Goal: Check status: Check status

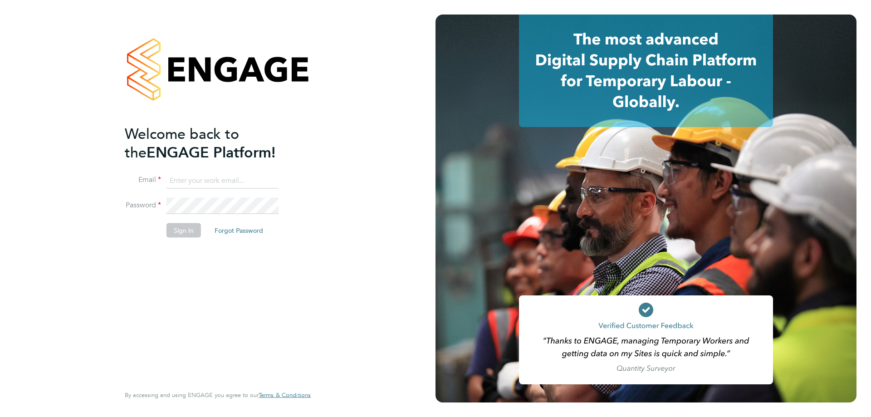
type input "[PERSON_NAME][EMAIL_ADDRESS][DOMAIN_NAME]"
click at [191, 236] on button "Sign In" at bounding box center [183, 230] width 34 height 15
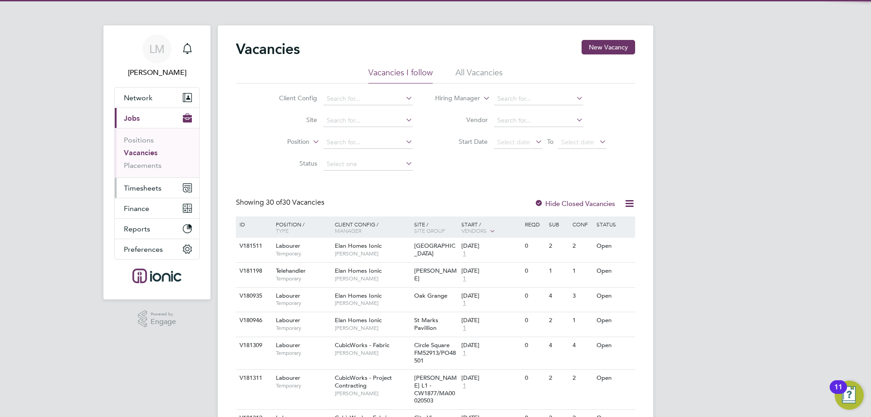
click at [146, 193] on button "Timesheets" at bounding box center [157, 188] width 84 height 20
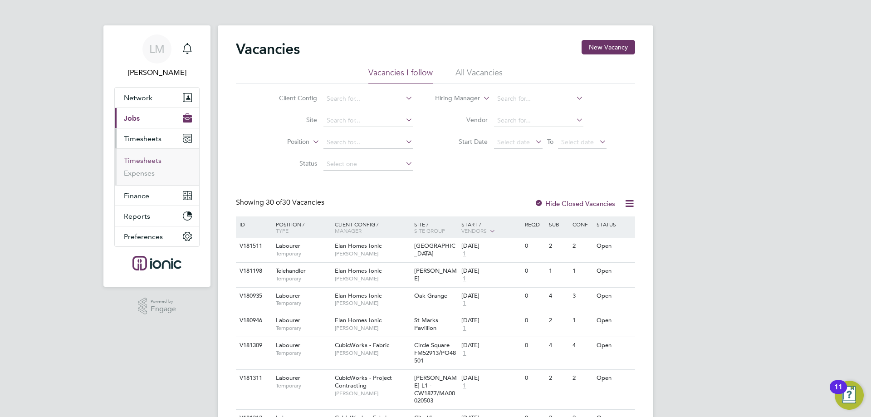
click at [142, 161] on link "Timesheets" at bounding box center [143, 160] width 38 height 9
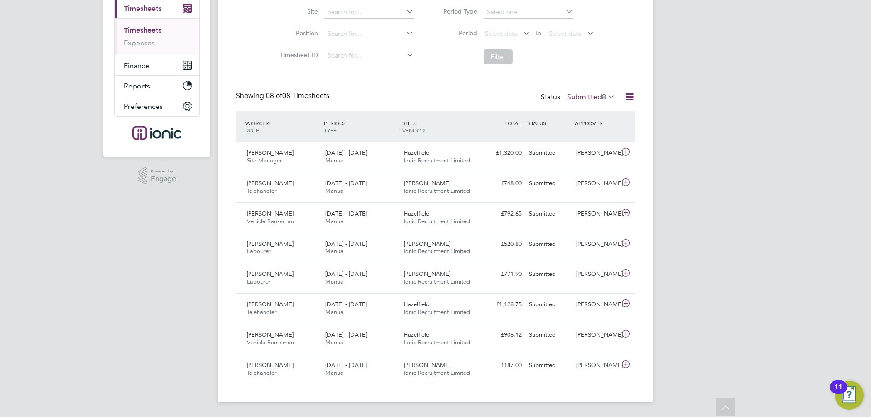
click at [572, 101] on label "Submitted 8" at bounding box center [591, 97] width 48 height 9
click at [556, 79] on div "Timesheets New Timesheet Timesheets I Follow All Timesheets Client Config Vendo…" at bounding box center [435, 147] width 399 height 474
click at [515, 29] on span "Select date" at bounding box center [506, 34] width 49 height 12
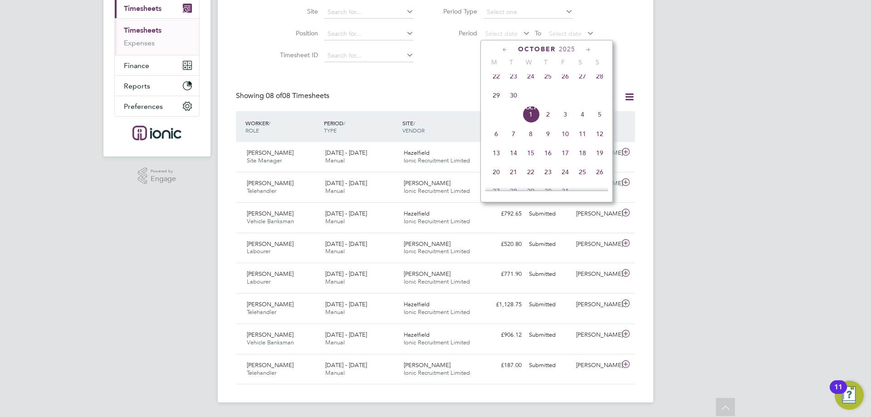
click at [495, 98] on span "29" at bounding box center [496, 95] width 17 height 17
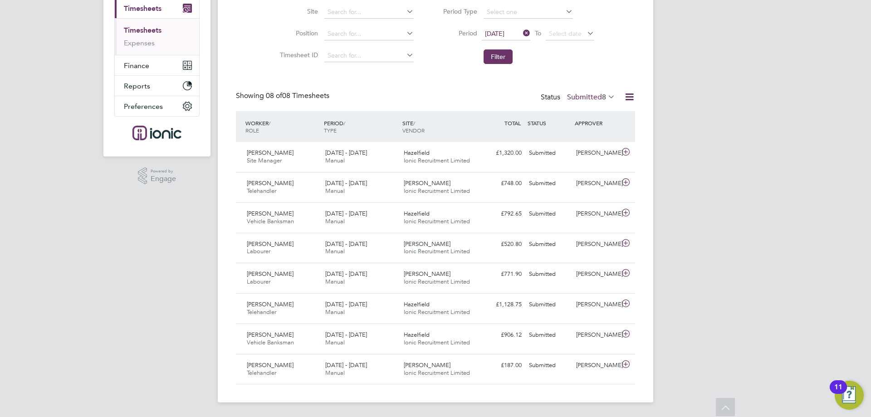
click at [507, 26] on li "Period 29 Sep 2025 To Select date" at bounding box center [515, 34] width 181 height 22
click at [504, 35] on span "29 Sep 2025" at bounding box center [495, 33] width 20 height 8
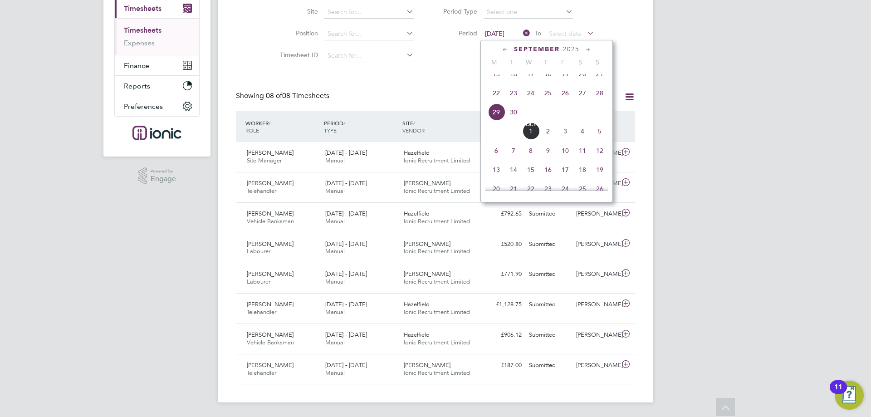
click at [496, 102] on span "22" at bounding box center [496, 92] width 17 height 17
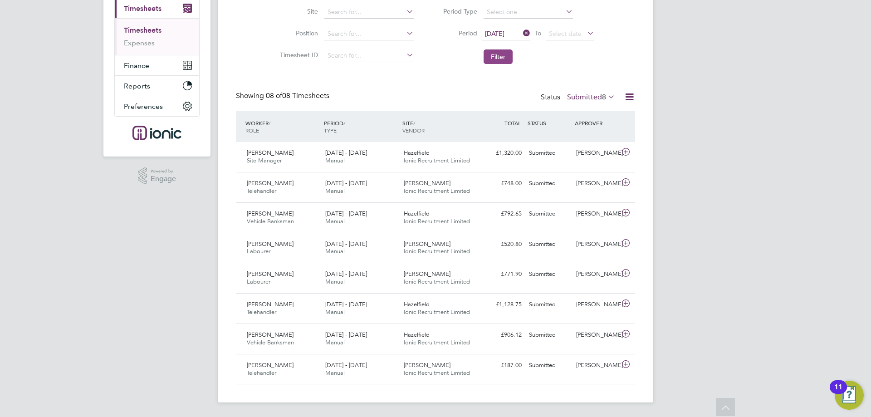
click at [493, 54] on button "Filter" at bounding box center [497, 56] width 29 height 15
click at [583, 97] on label "Submitted 8" at bounding box center [591, 97] width 48 height 9
click at [592, 149] on li "Approved" at bounding box center [586, 151] width 42 height 13
click at [300, 271] on div "Keiran Lunt Labourer 22 - 28 Sep 2025" at bounding box center [282, 278] width 78 height 23
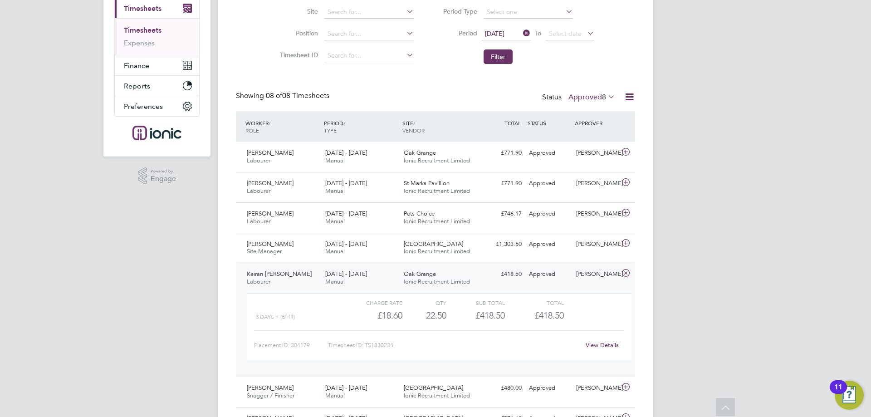
click at [597, 344] on link "View Details" at bounding box center [602, 345] width 33 height 8
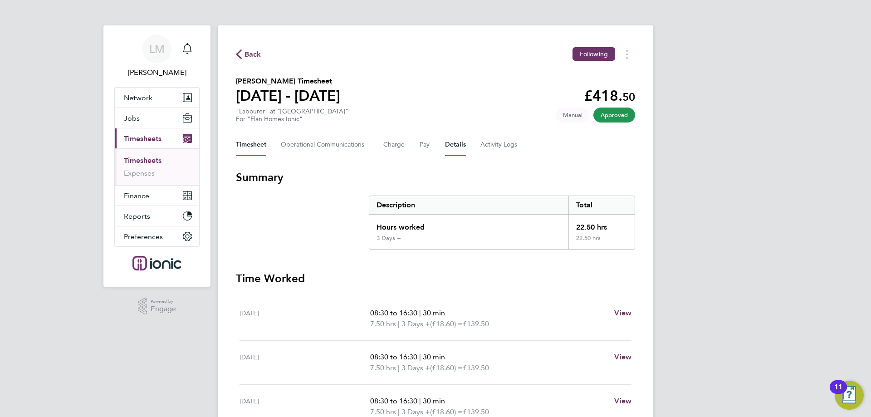
click at [451, 143] on button "Details" at bounding box center [455, 145] width 21 height 22
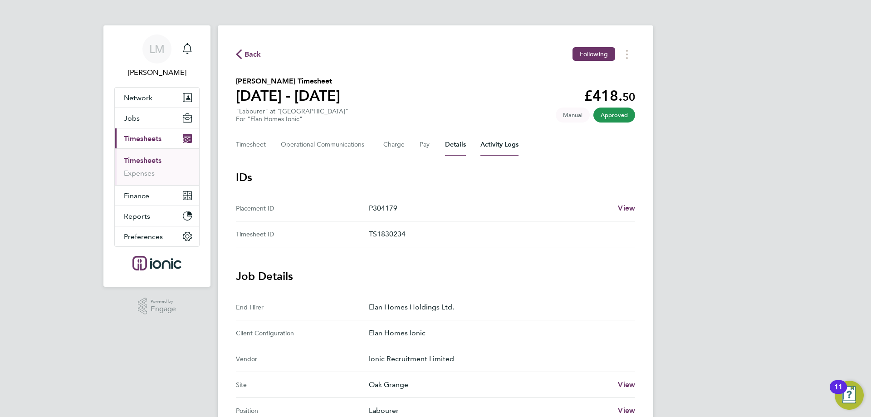
click at [484, 143] on Logs-tab "Activity Logs" at bounding box center [499, 145] width 38 height 22
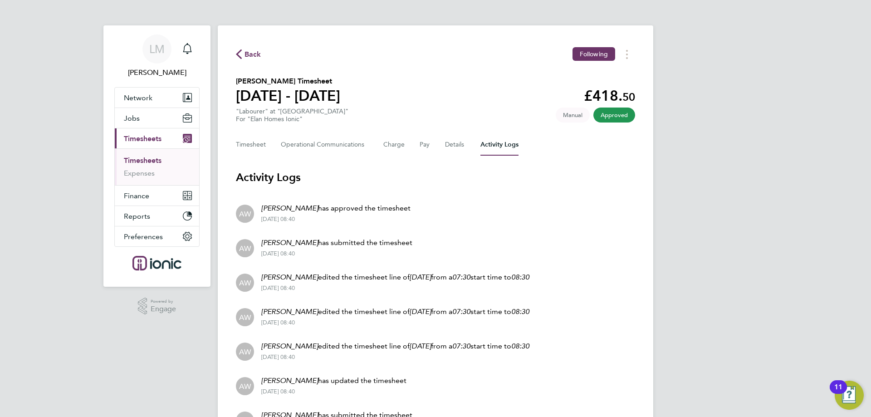
scroll to position [91, 0]
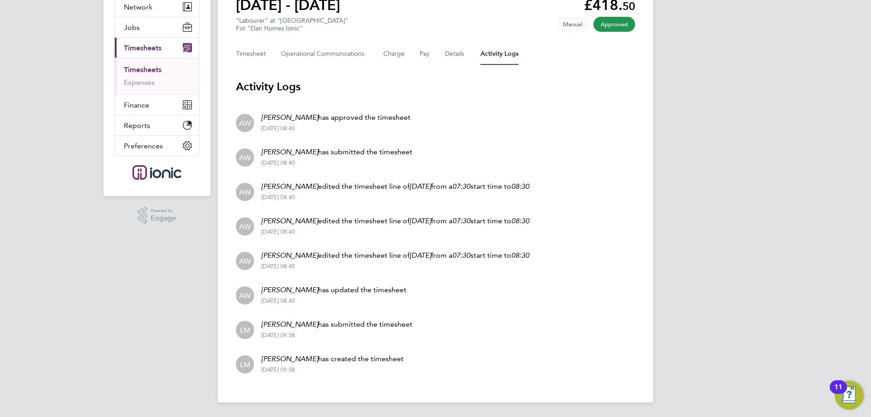
drag, startPoint x: 449, startPoint y: 199, endPoint x: 473, endPoint y: 292, distance: 95.4
click at [473, 292] on ul "AW Alex Williams has approved the timesheet 01 Oct 2025 - 08:40 AW Alex William…" at bounding box center [435, 243] width 399 height 276
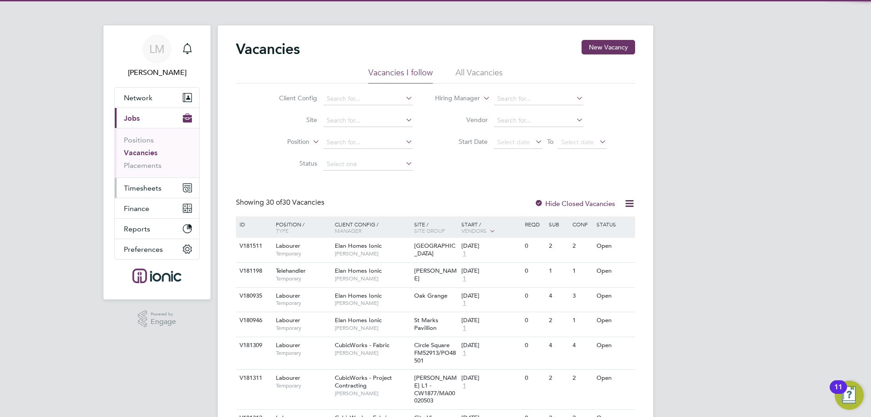
click at [156, 183] on button "Timesheets" at bounding box center [157, 188] width 84 height 20
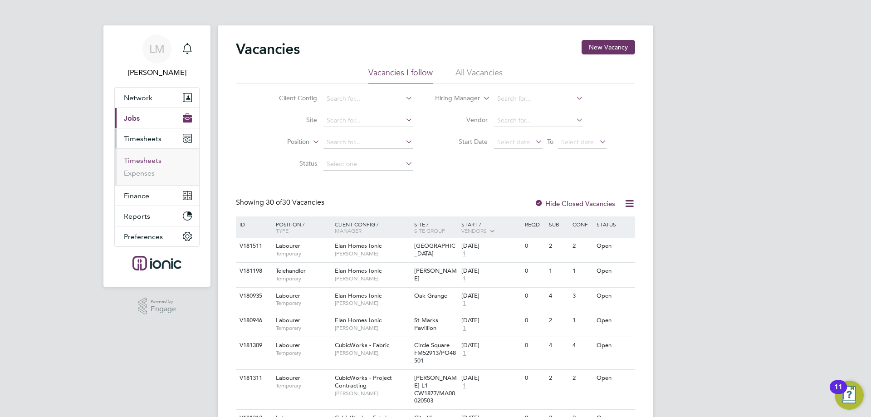
click at [155, 159] on link "Timesheets" at bounding box center [143, 160] width 38 height 9
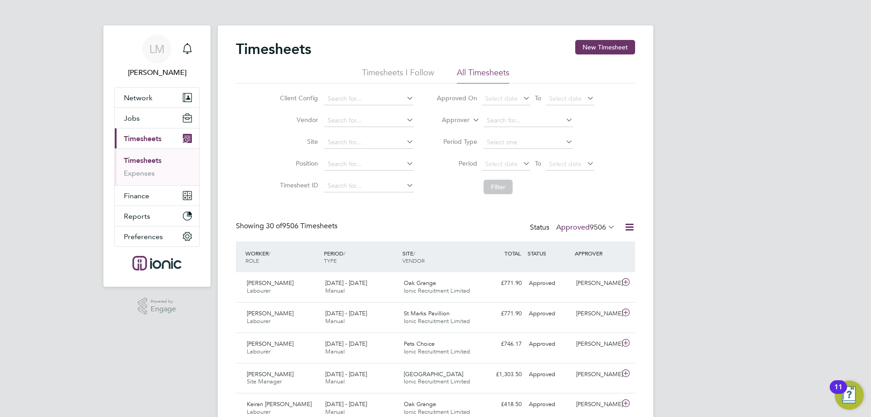
click at [521, 159] on icon at bounding box center [521, 163] width 0 height 13
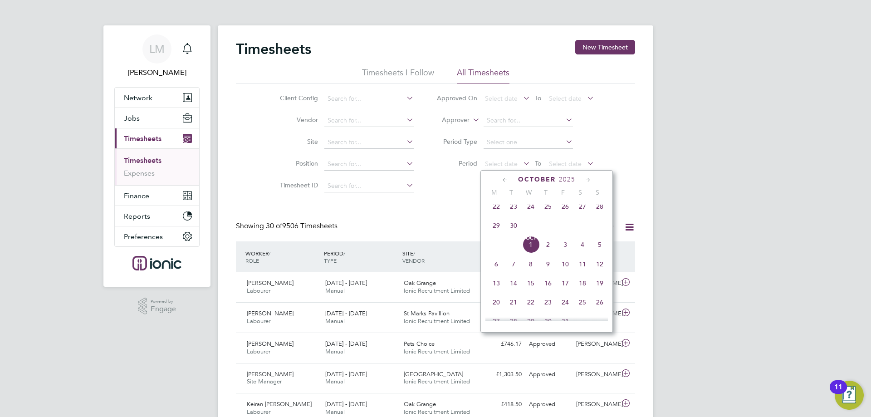
click at [494, 213] on span "22" at bounding box center [496, 206] width 17 height 17
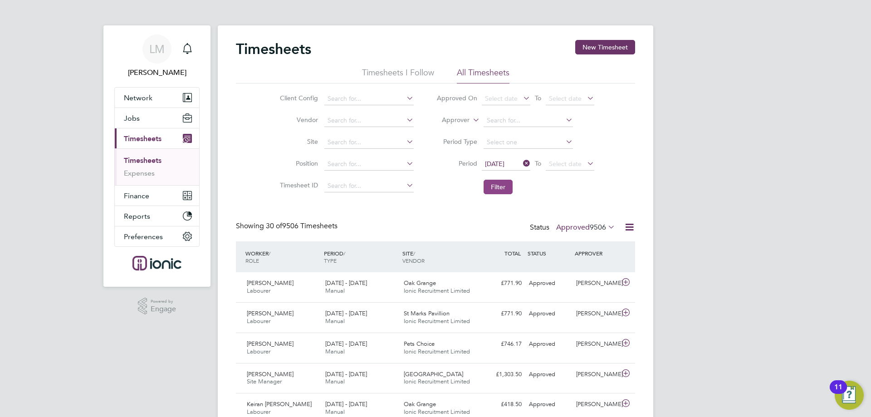
click at [494, 190] on button "Filter" at bounding box center [497, 187] width 29 height 15
click at [595, 225] on label "Approved 8" at bounding box center [591, 227] width 47 height 9
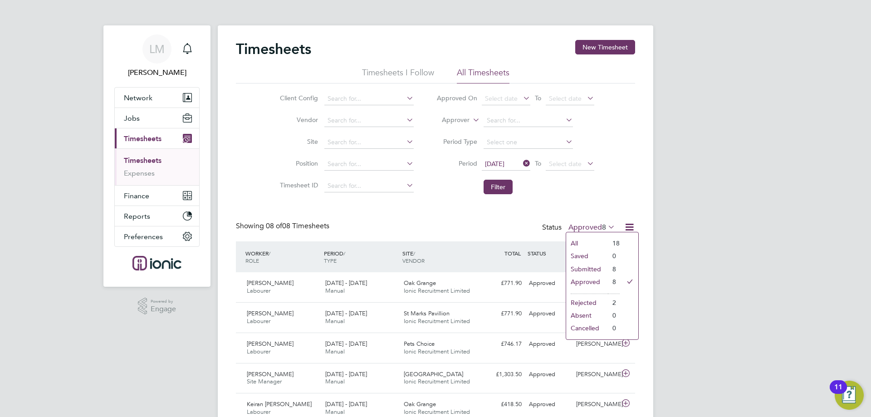
click at [588, 268] on li "Submitted" at bounding box center [587, 269] width 42 height 13
